Goal: Information Seeking & Learning: Learn about a topic

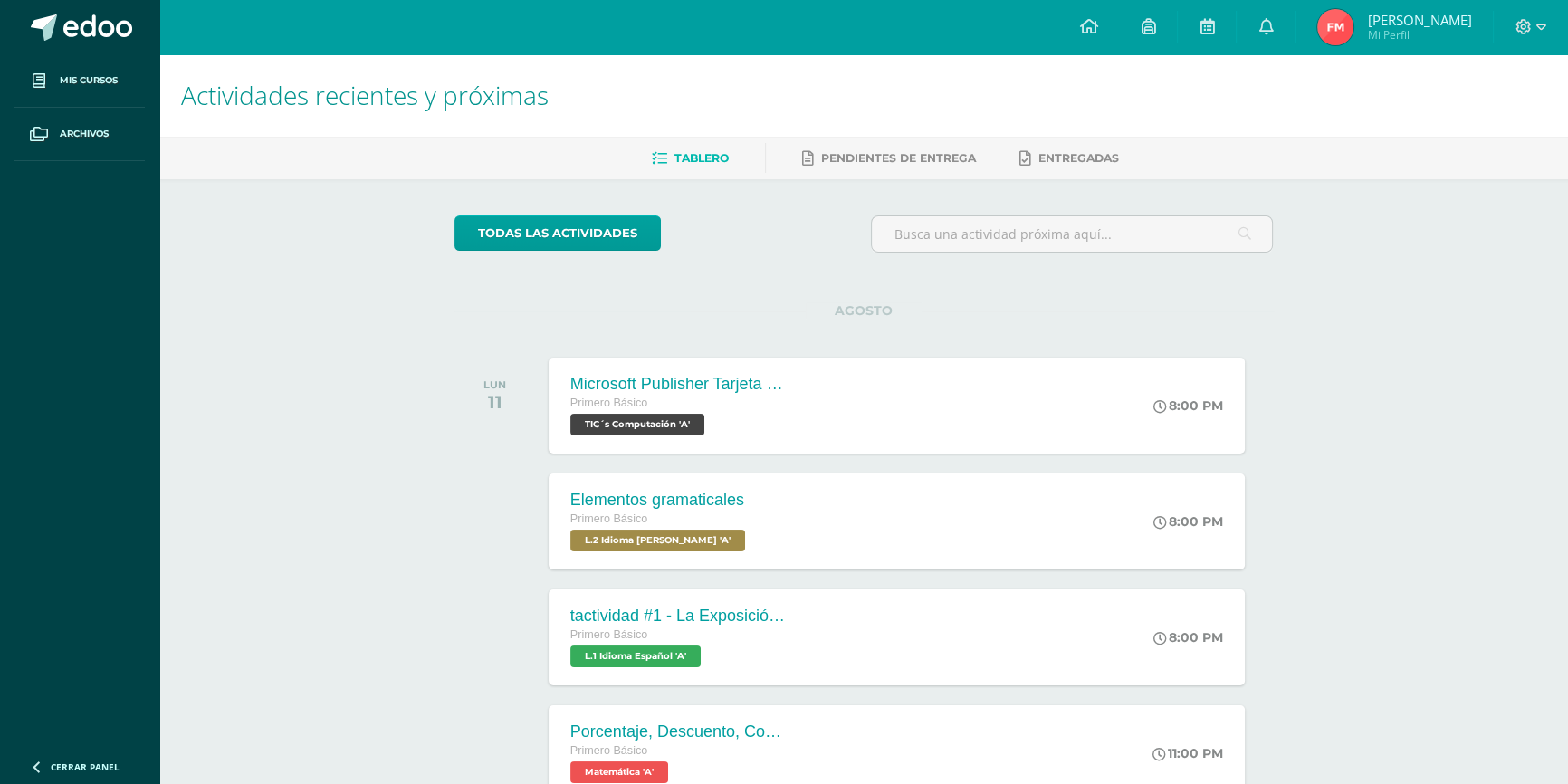
drag, startPoint x: 659, startPoint y: 552, endPoint x: 226, endPoint y: 474, distance: 440.0
click at [226, 474] on div "Actividades recientes y próximas Tablero Pendientes de entrega Entregadas todas…" at bounding box center [863, 600] width 1409 height 1093
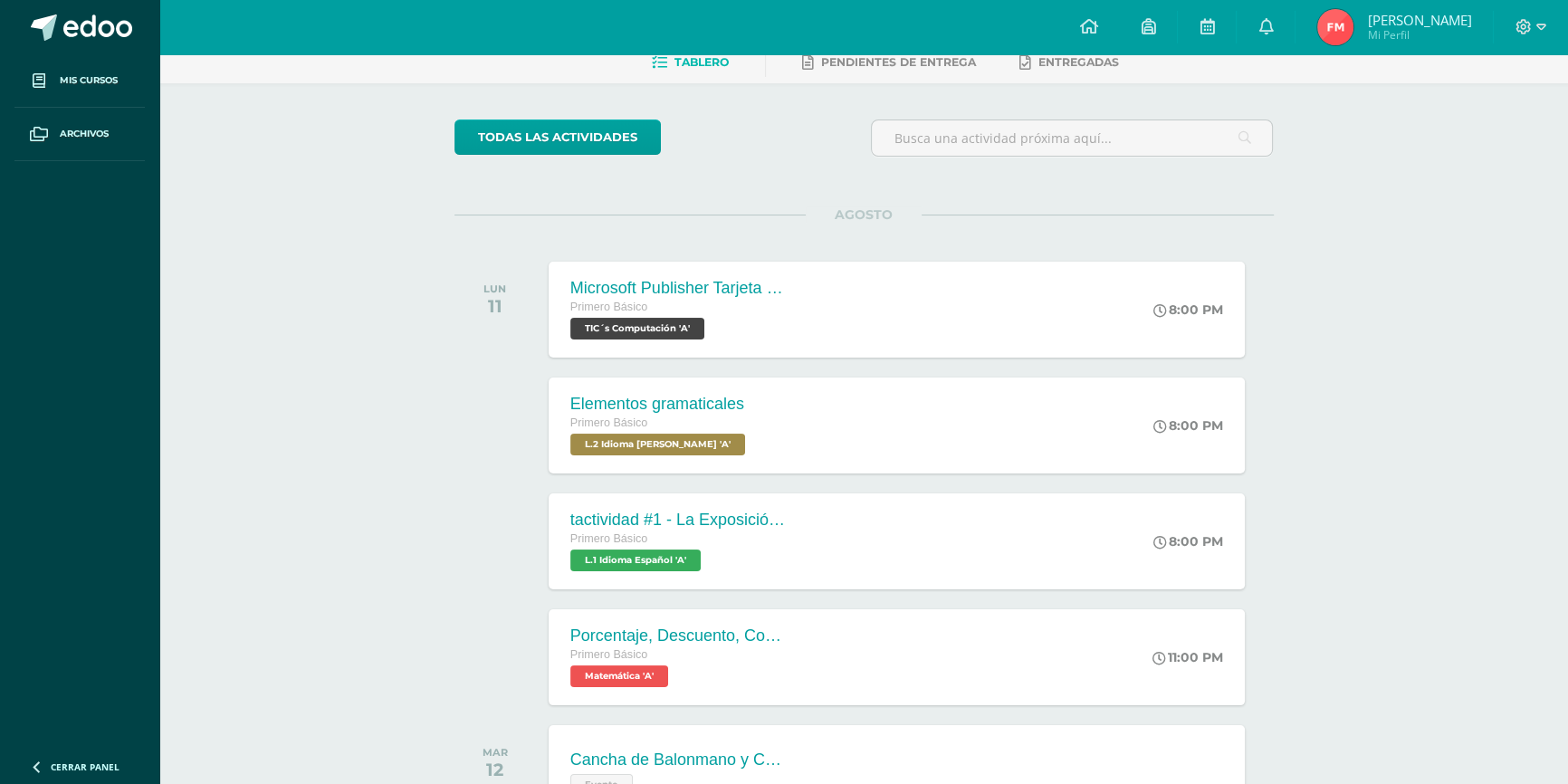
scroll to position [246, 0]
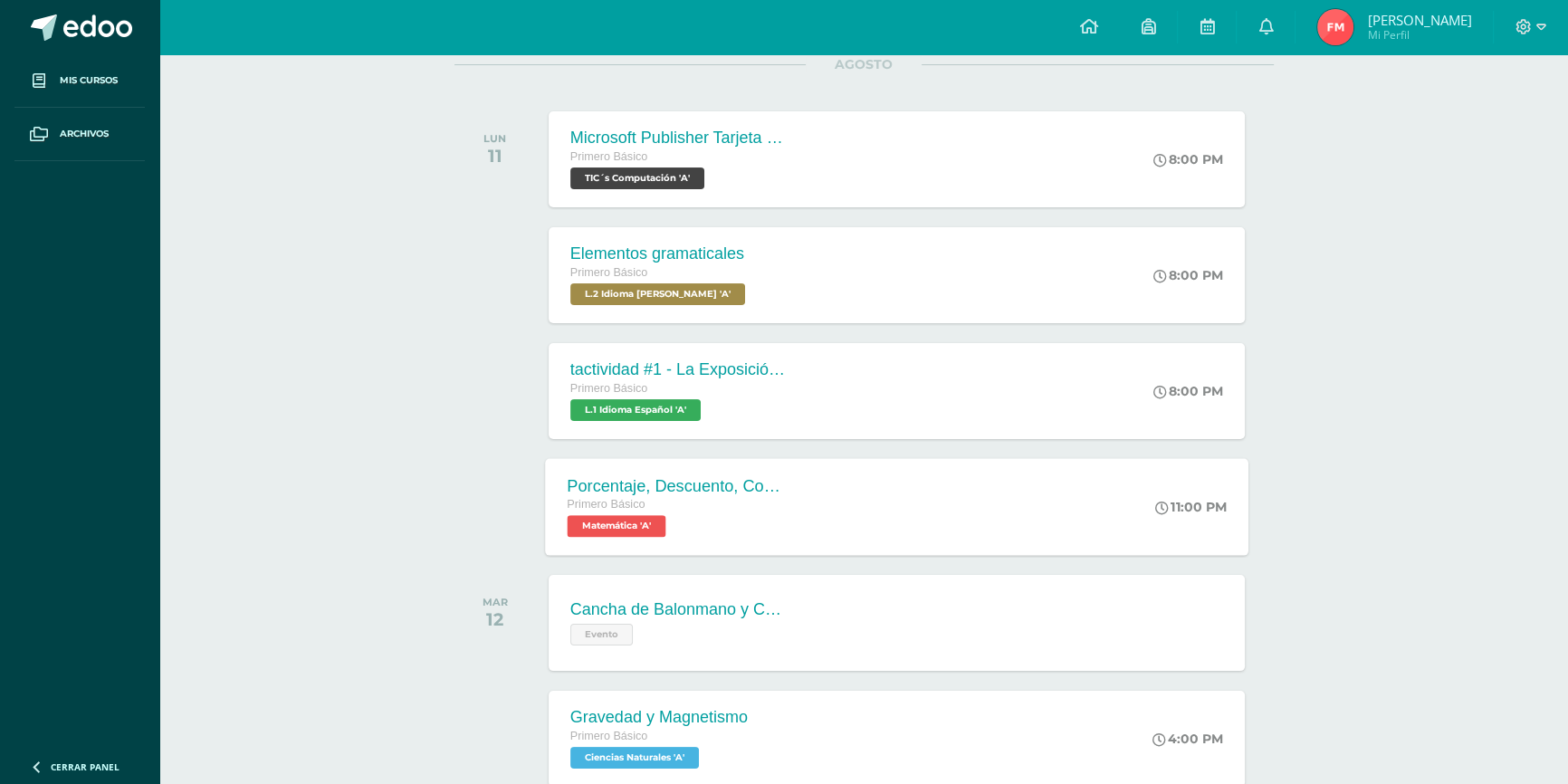
click at [617, 545] on div "Porcentaje, Descuento, Comisión Primero Básico Matemática 'A'" at bounding box center [677, 506] width 264 height 97
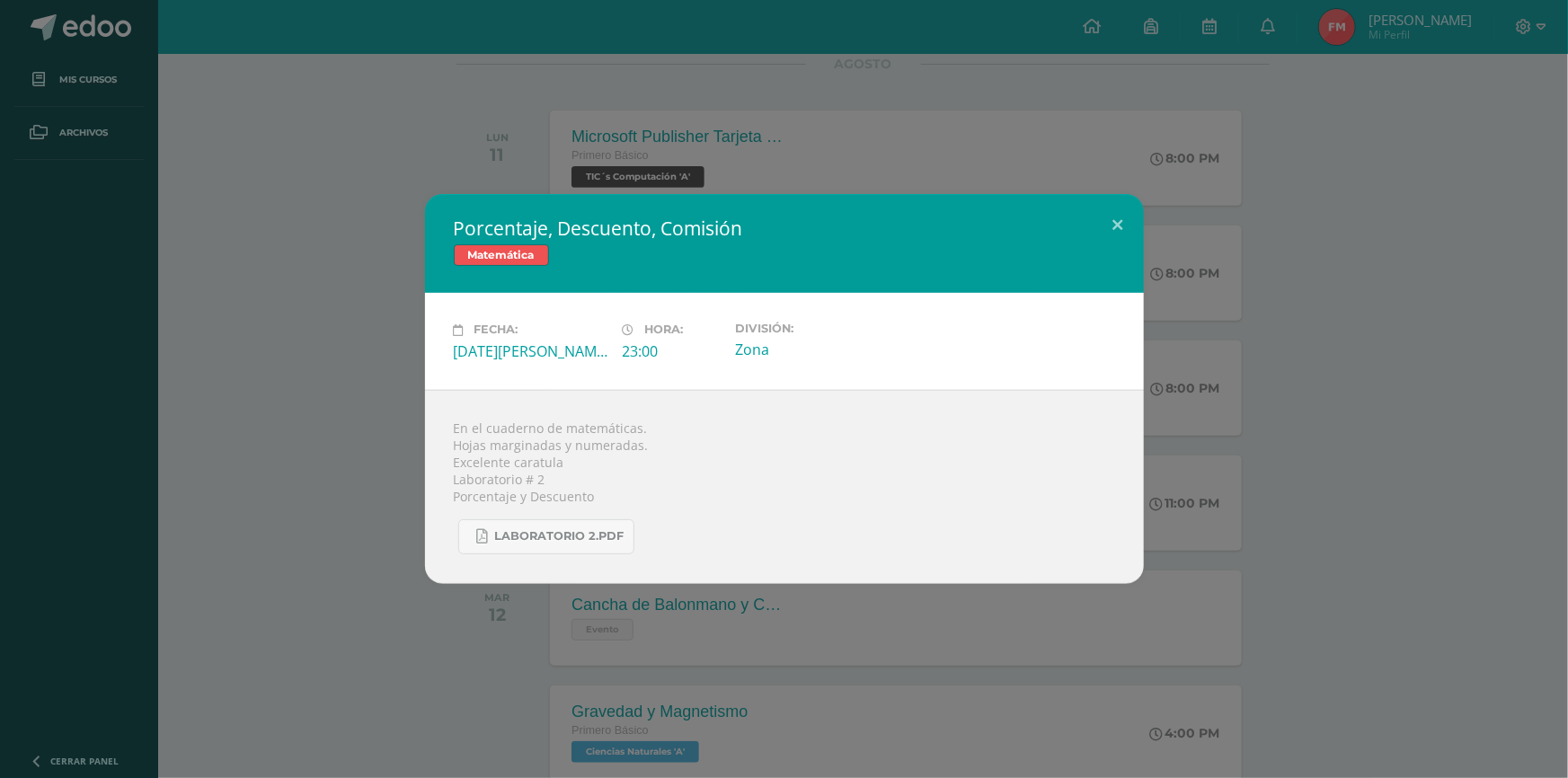
click at [1385, 98] on div "Porcentaje, Descuento, Comisión Matemática Fecha: [DATE][PERSON_NAME] Hora: 23:…" at bounding box center [784, 389] width 1568 height 778
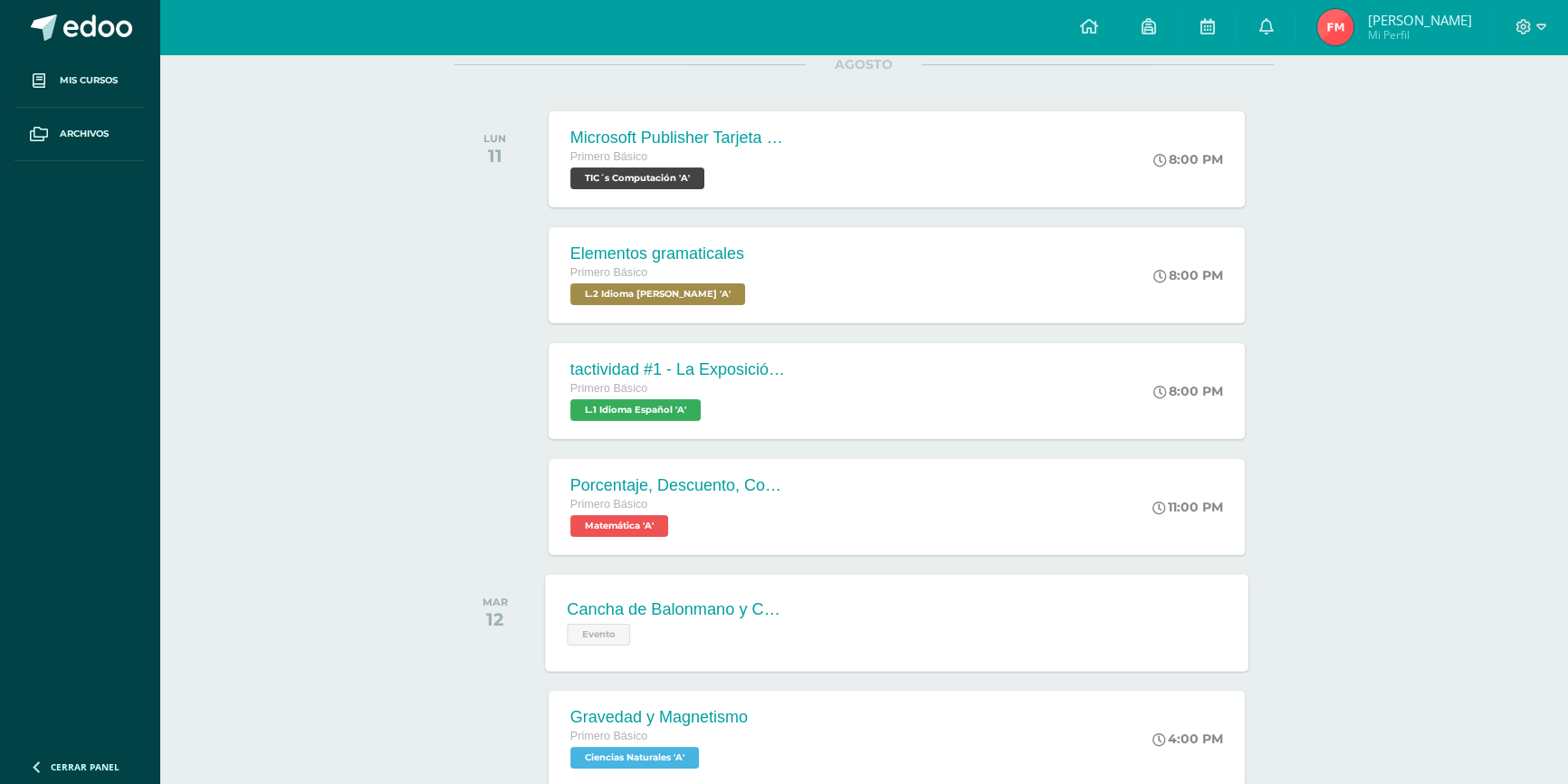
click at [849, 611] on div "Cancha de Balonmano y Contenido Evento Cancha de Balonmano y Contenido Evento C…" at bounding box center [897, 623] width 704 height 97
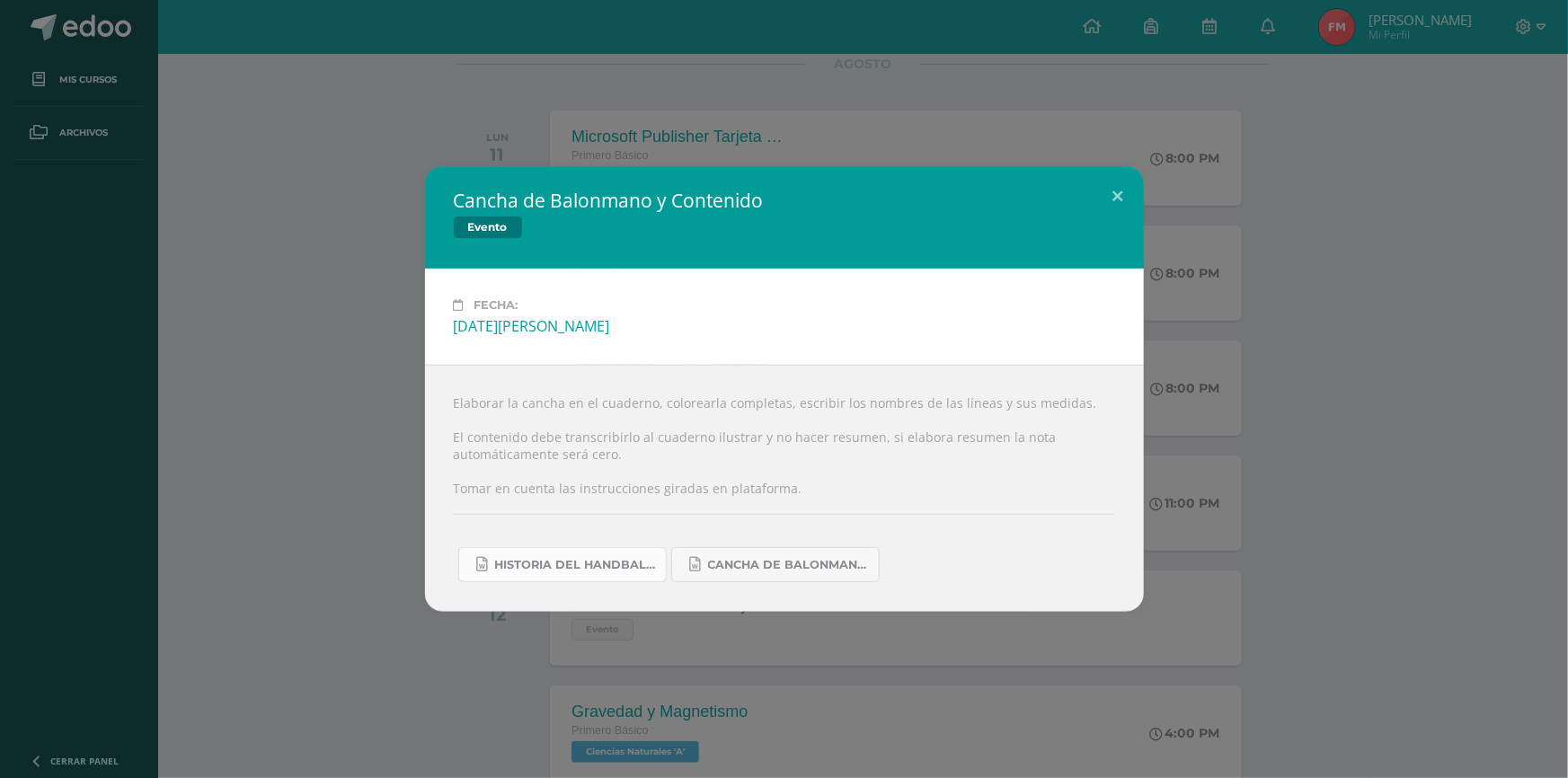
click at [539, 560] on span "Historia del handball.docx" at bounding box center [575, 565] width 162 height 15
click at [832, 573] on span "Cancha de Balonmano.docx" at bounding box center [788, 565] width 162 height 15
click at [285, 215] on div "Cancha de Balonmano y Contenido Evento Fecha: [DATE][PERSON_NAME] Elaborar la c…" at bounding box center [784, 389] width 1553 height 446
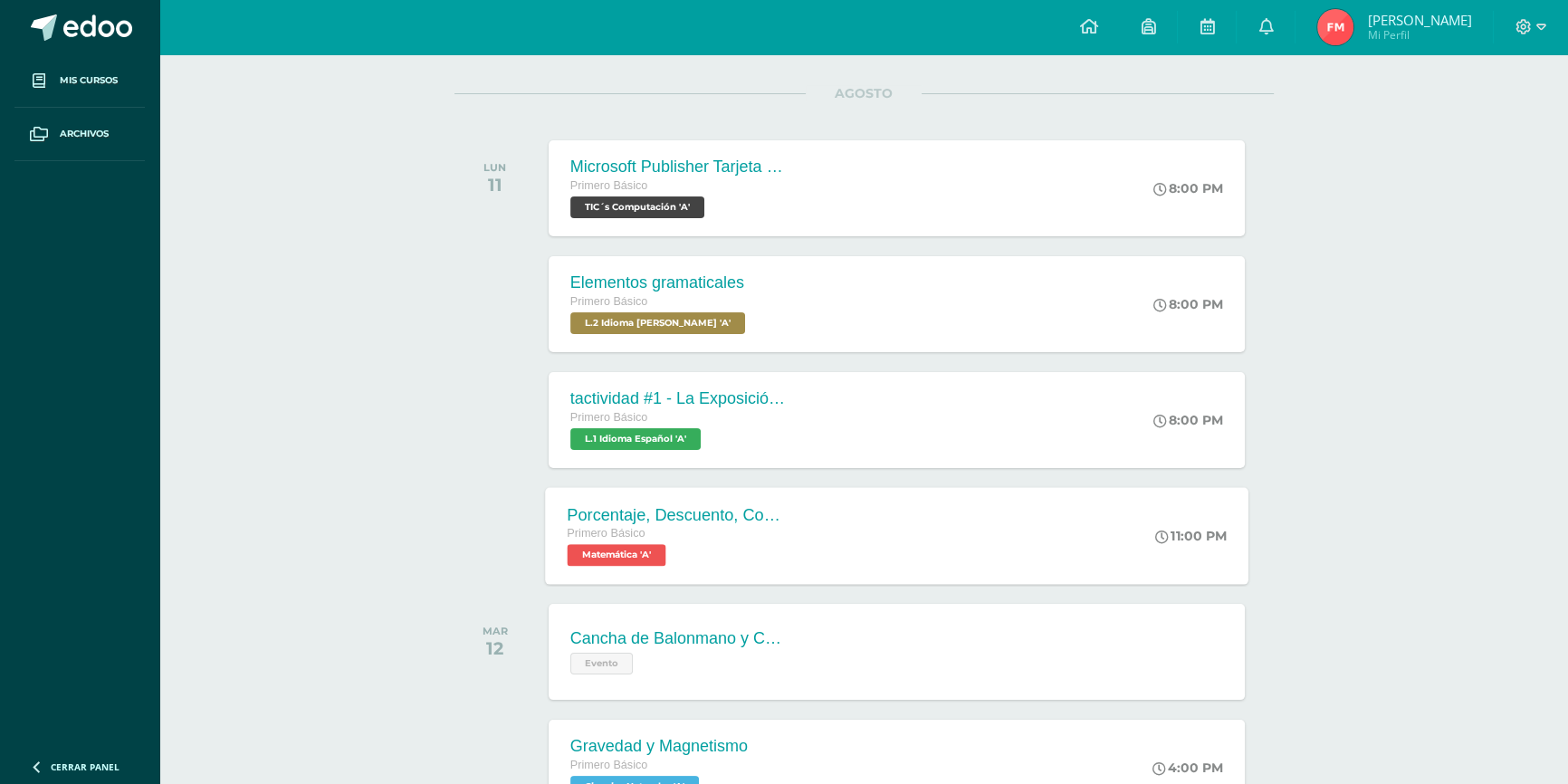
scroll to position [164, 0]
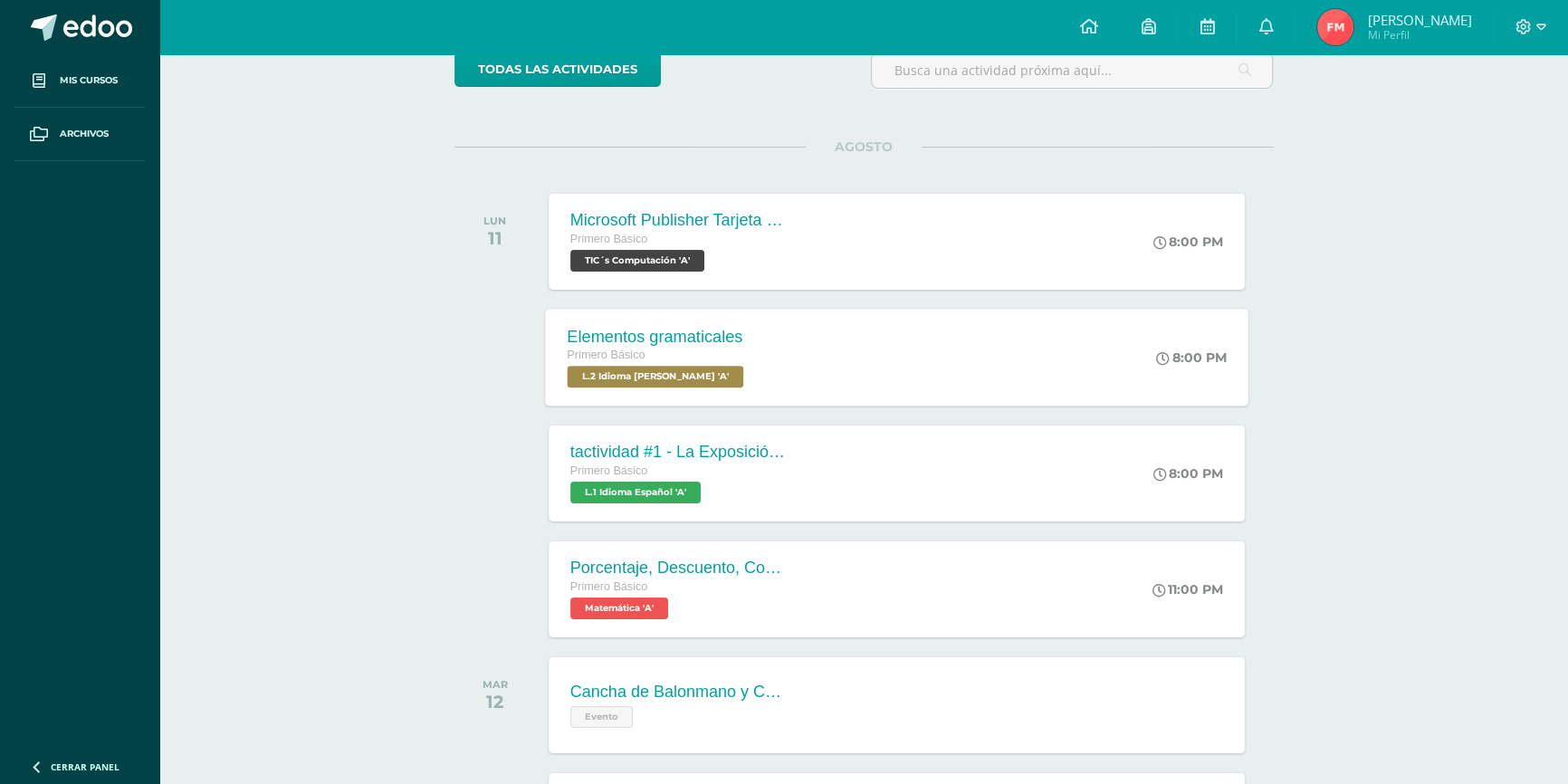
click at [794, 312] on div "Elementos gramaticales Primero Básico L.2 Idioma [PERSON_NAME] 'A' 8:00 PM Elem…" at bounding box center [897, 357] width 704 height 97
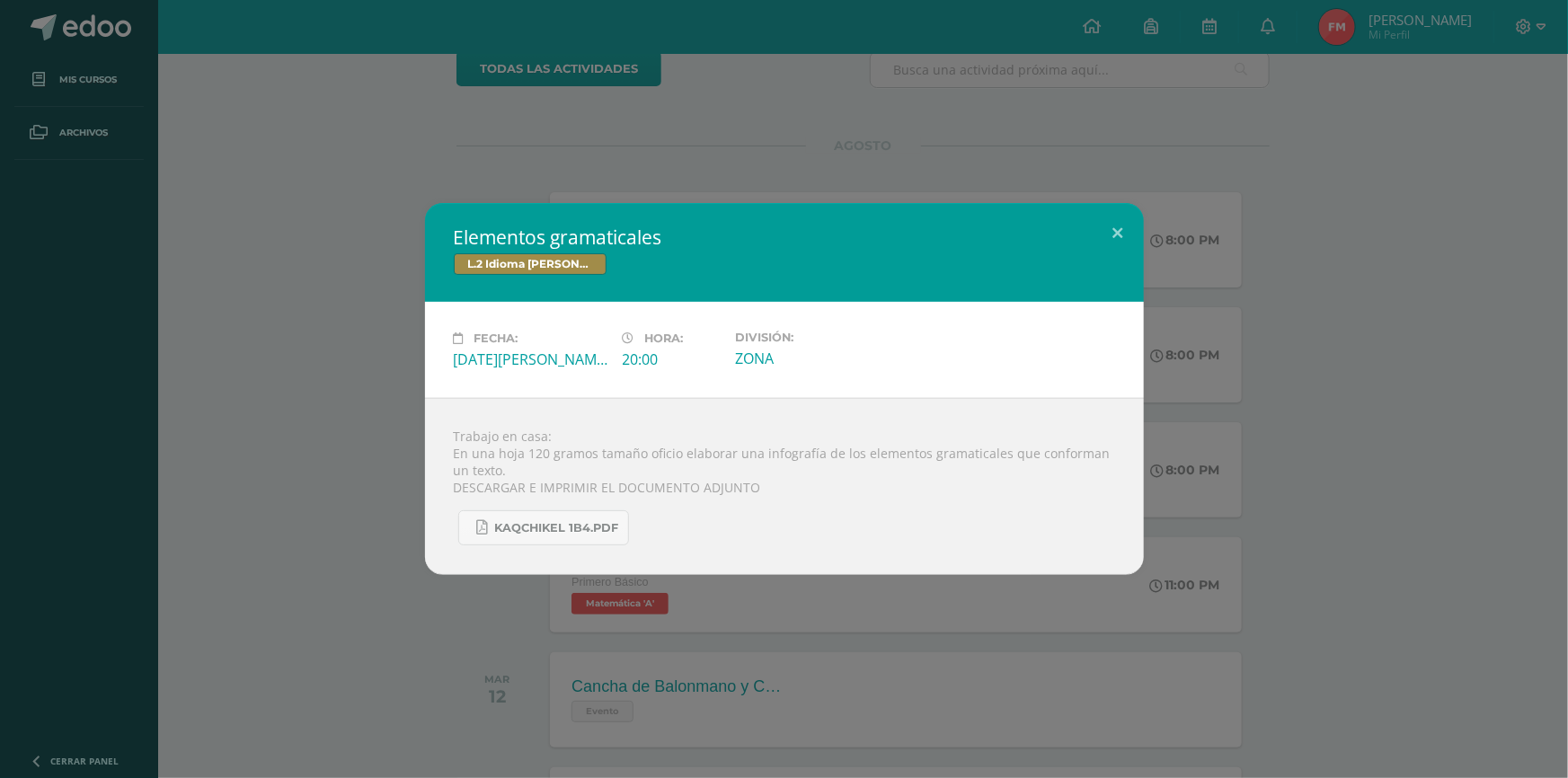
click at [1152, 288] on div "Elementos gramaticales L.2 Idioma [PERSON_NAME] Fecha: [DATE][PERSON_NAME] Hora…" at bounding box center [784, 389] width 1553 height 372
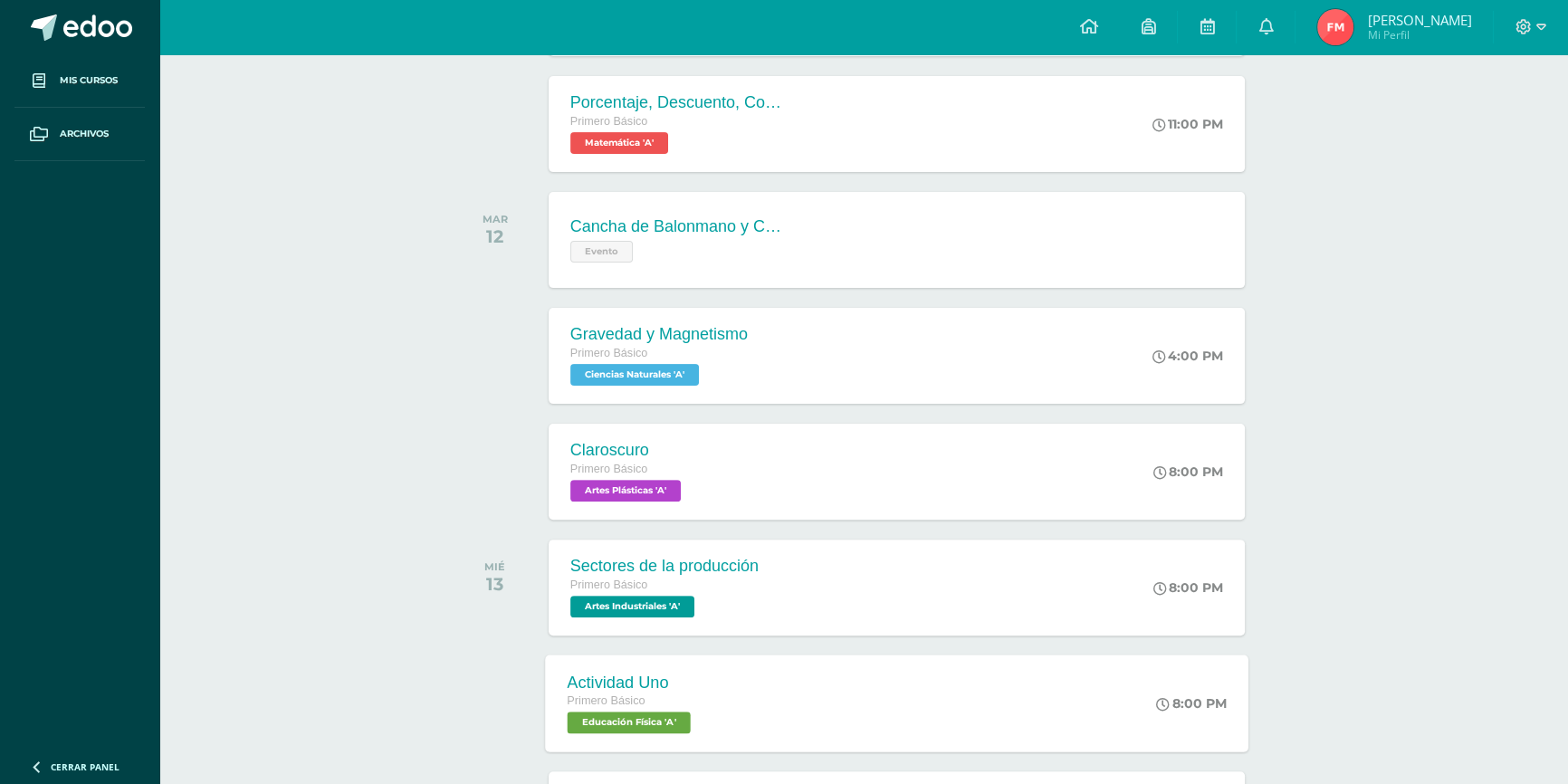
scroll to position [658, 0]
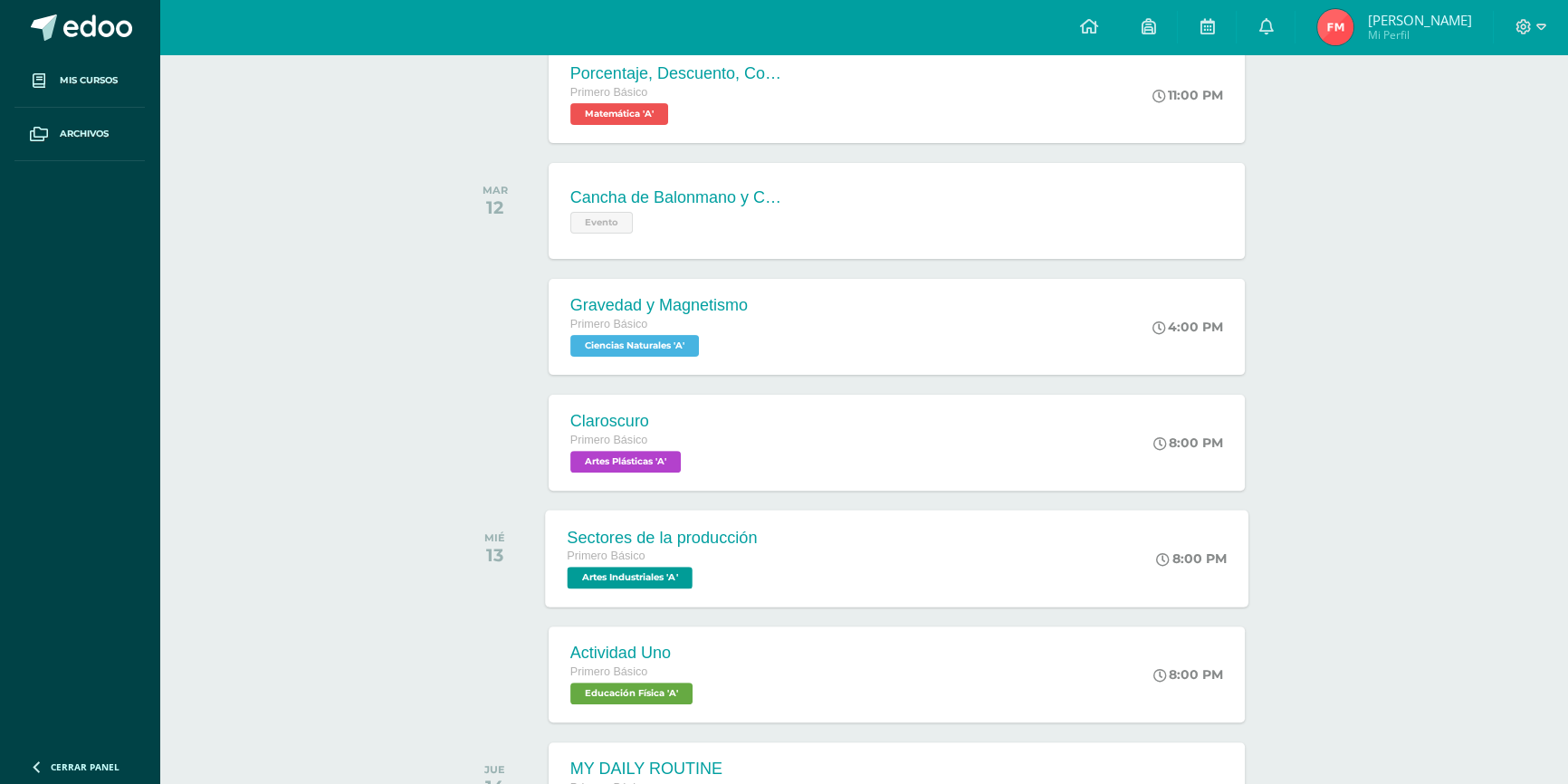
click at [791, 574] on div "Sectores de la producción Primero Básico Artes Industriales 'A' 8:00 PM Sectore…" at bounding box center [897, 558] width 704 height 97
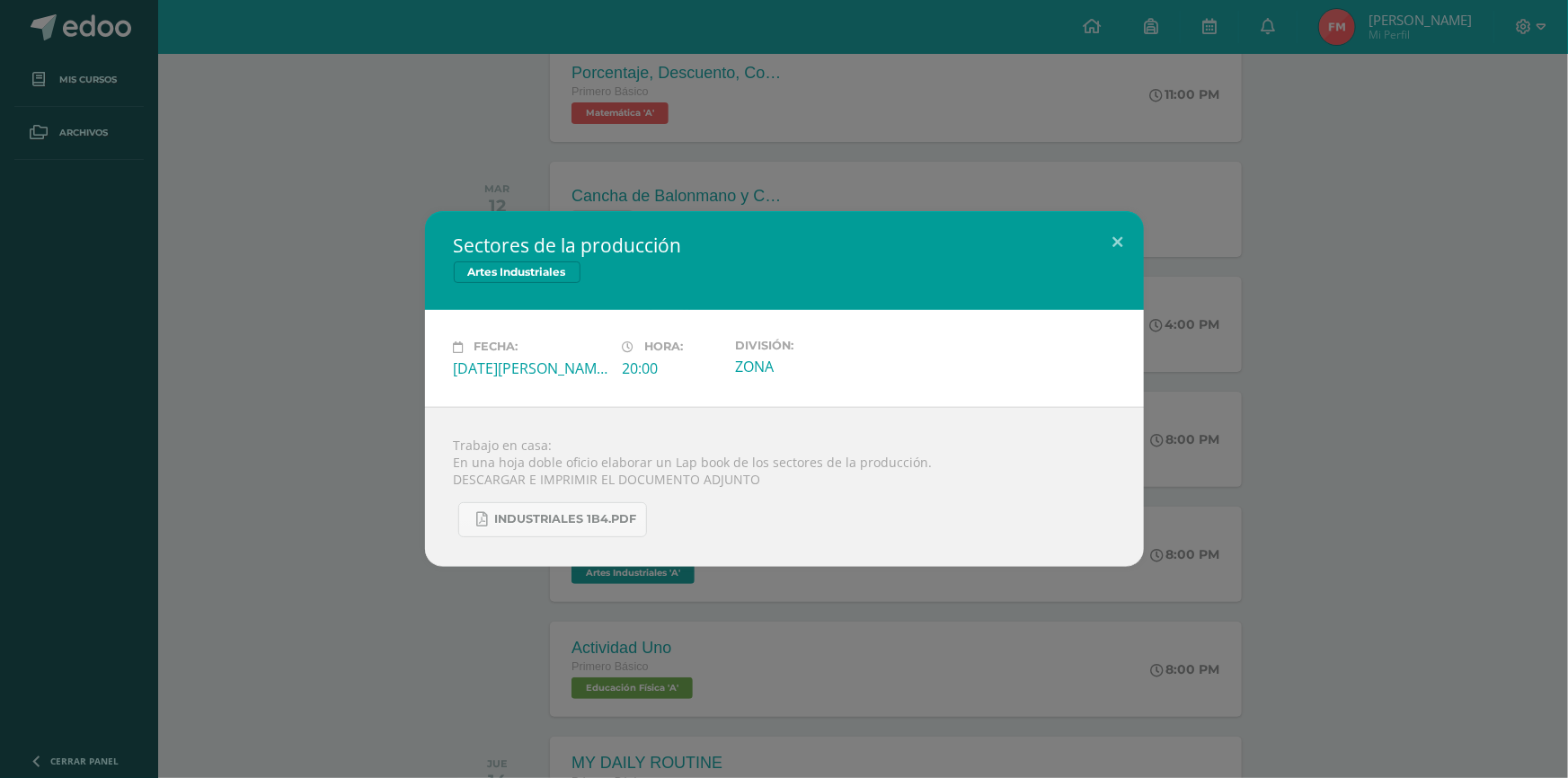
click at [1052, 224] on div "Sectores de la producción Artes Industriales" at bounding box center [784, 260] width 719 height 99
click at [1133, 240] on button at bounding box center [1117, 241] width 51 height 61
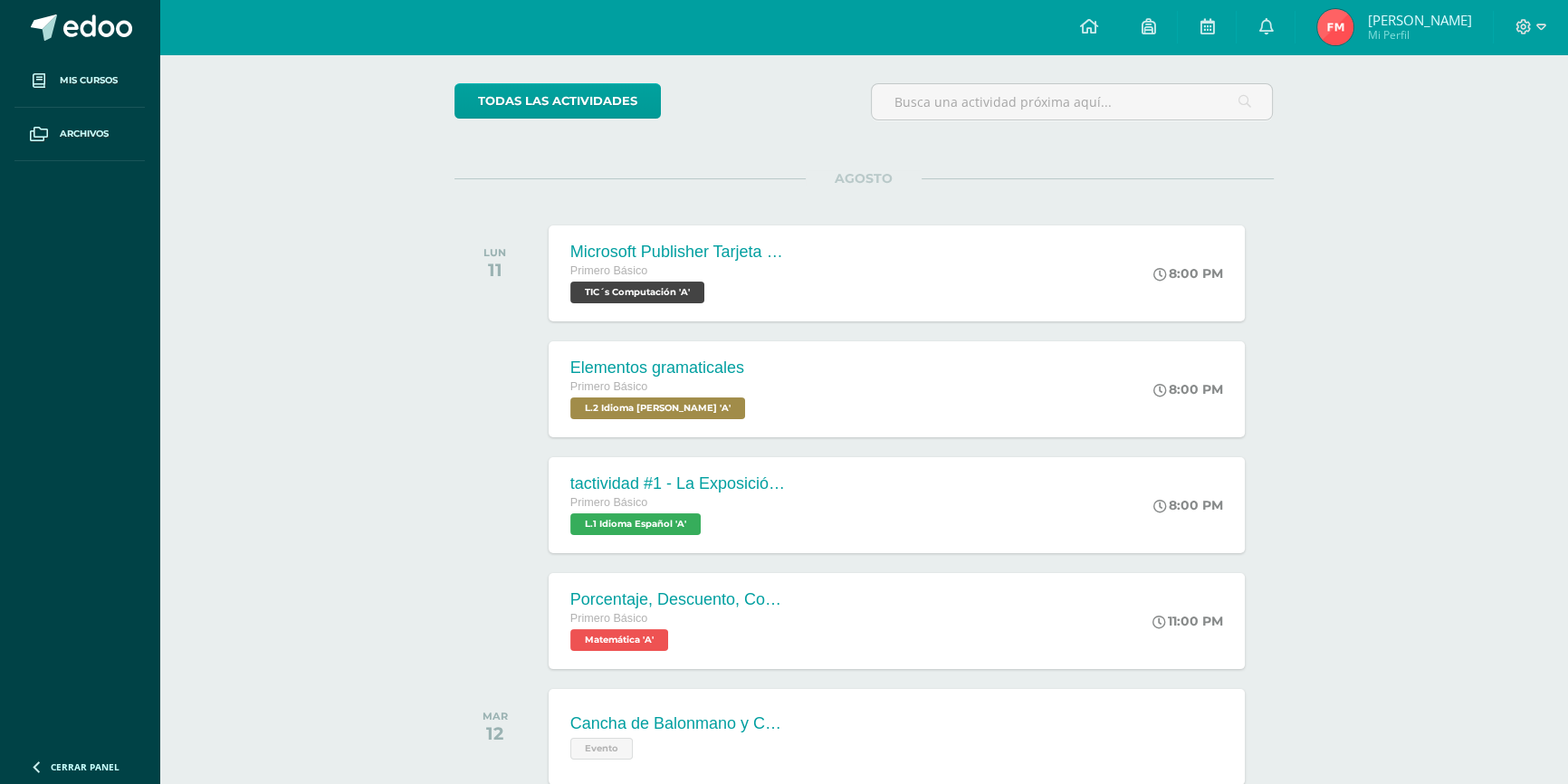
scroll to position [81, 0]
